Goal: Navigation & Orientation: Go to known website

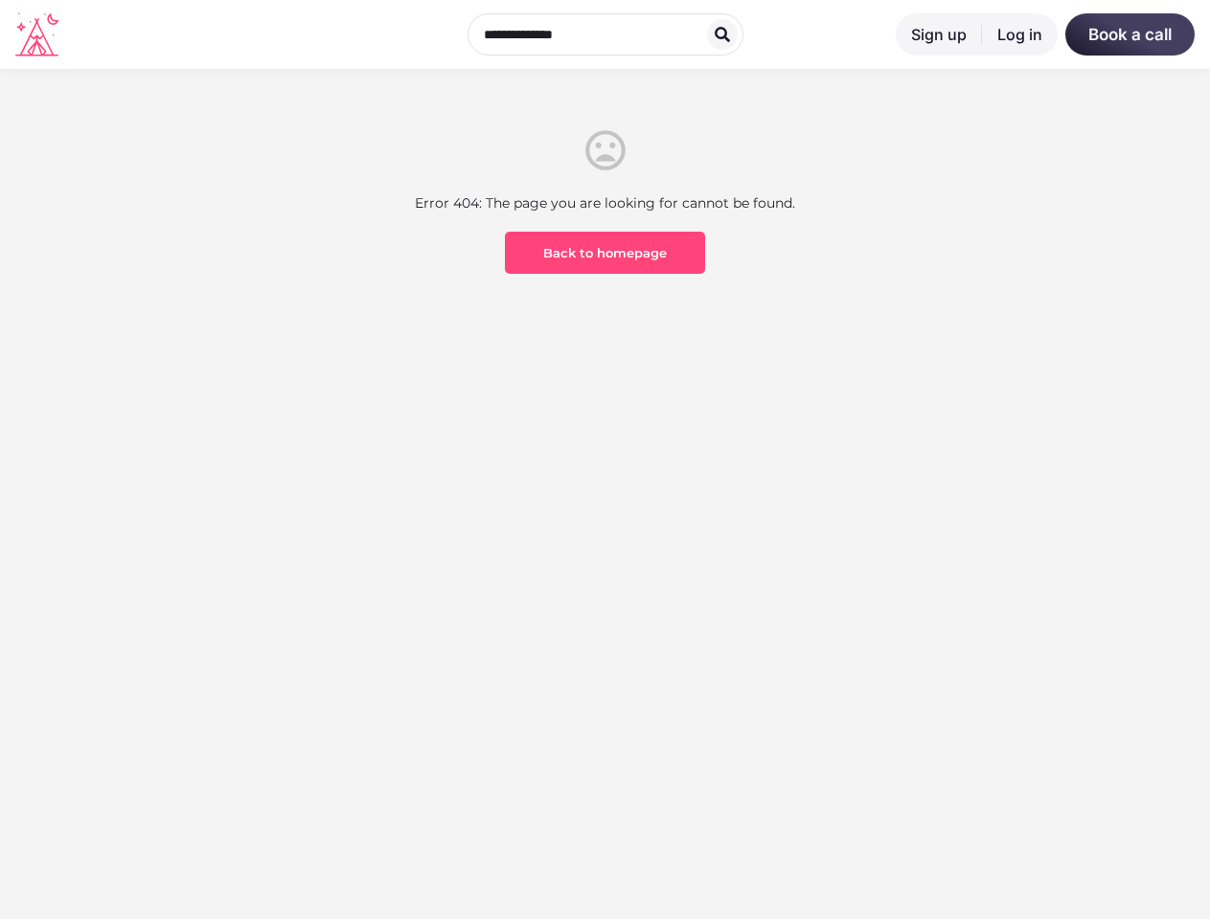
click at [604, 460] on section "Error 404: The page you are looking for cannot be found. Back to homepage" at bounding box center [605, 274] width 1210 height 411
